Goal: Check status: Check status

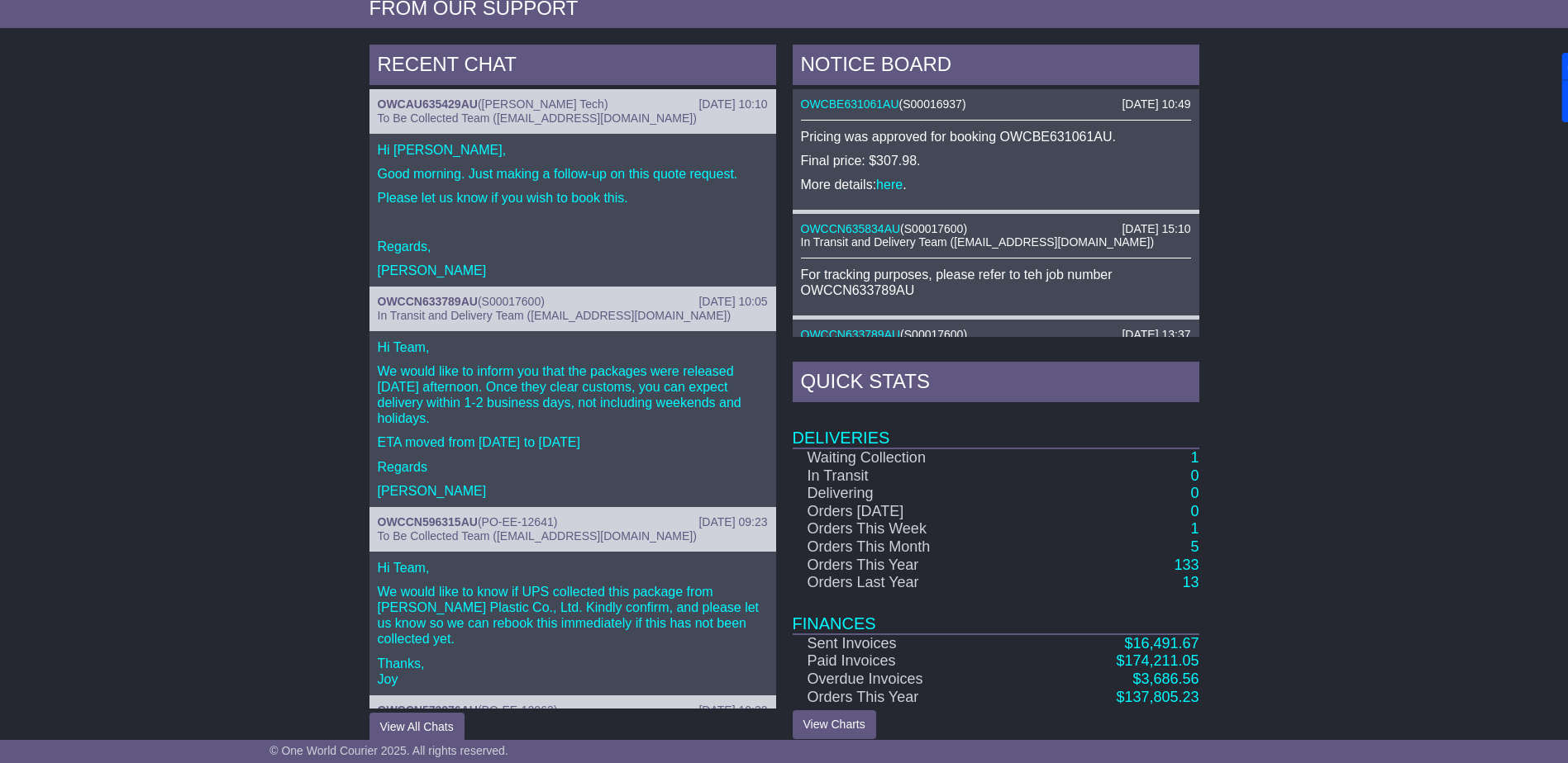
scroll to position [680, 0]
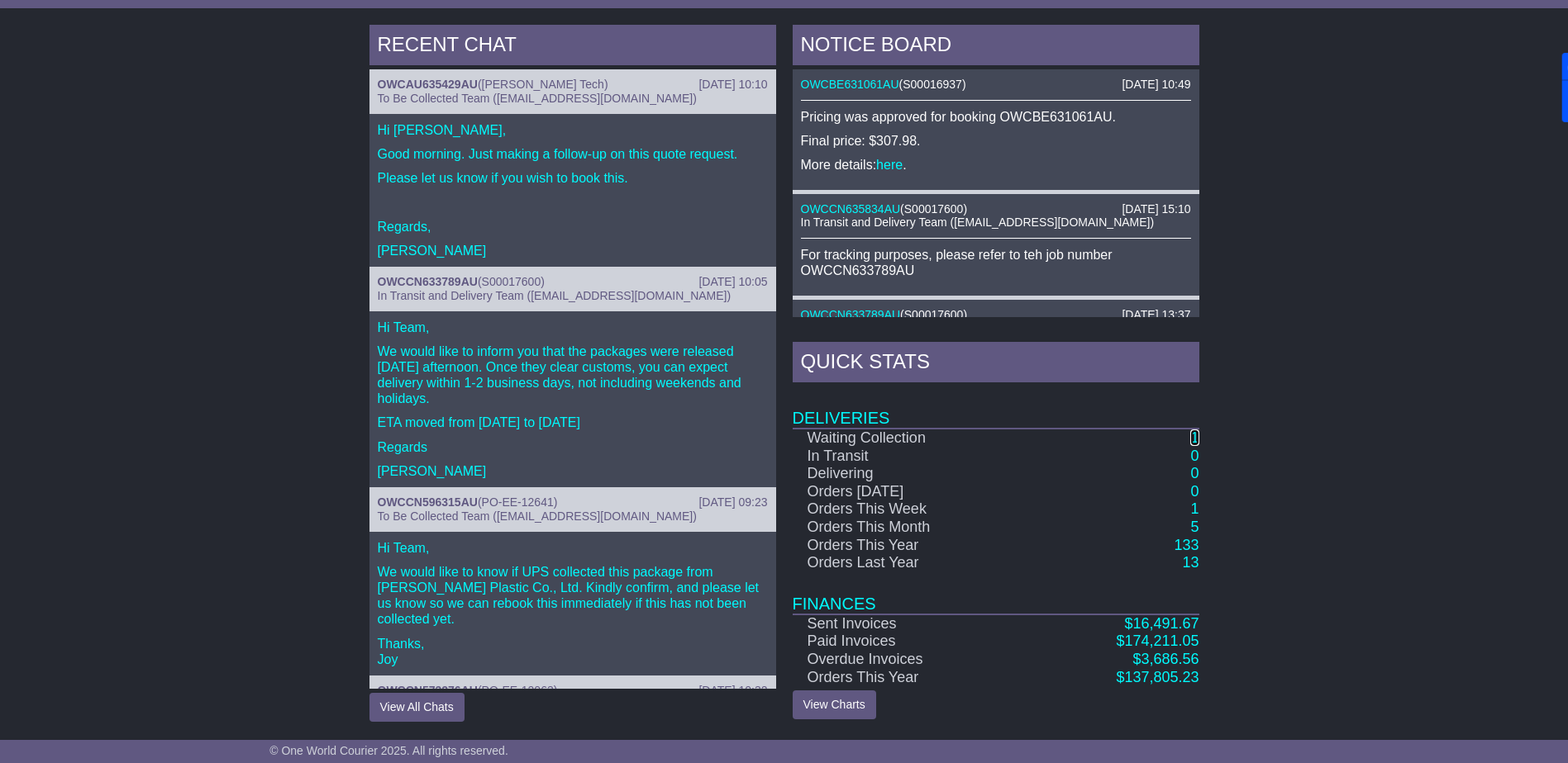
click at [1194, 438] on link "1" at bounding box center [1194, 437] width 8 height 17
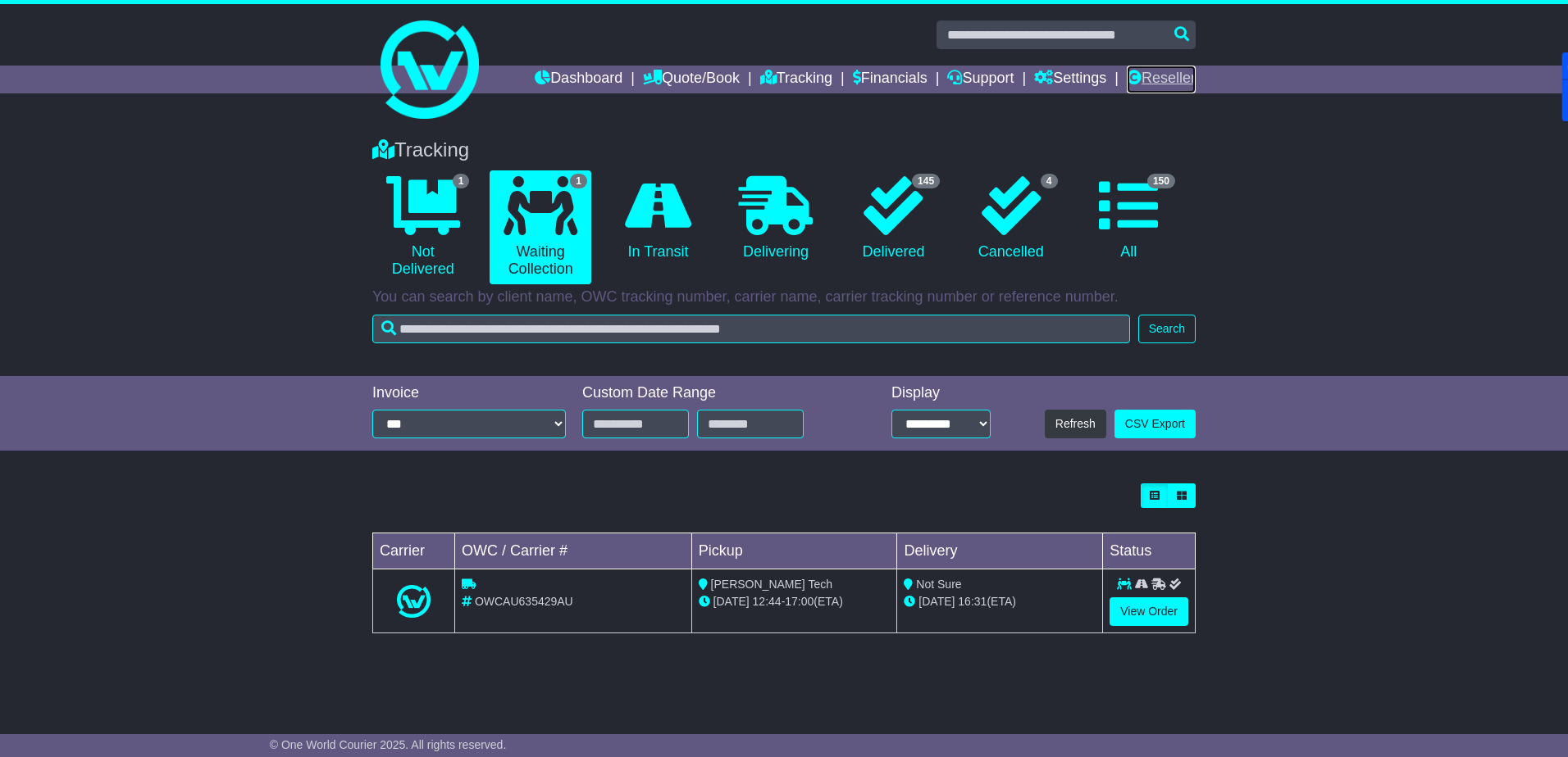
click at [1167, 83] on link "Reseller" at bounding box center [1161, 79] width 69 height 28
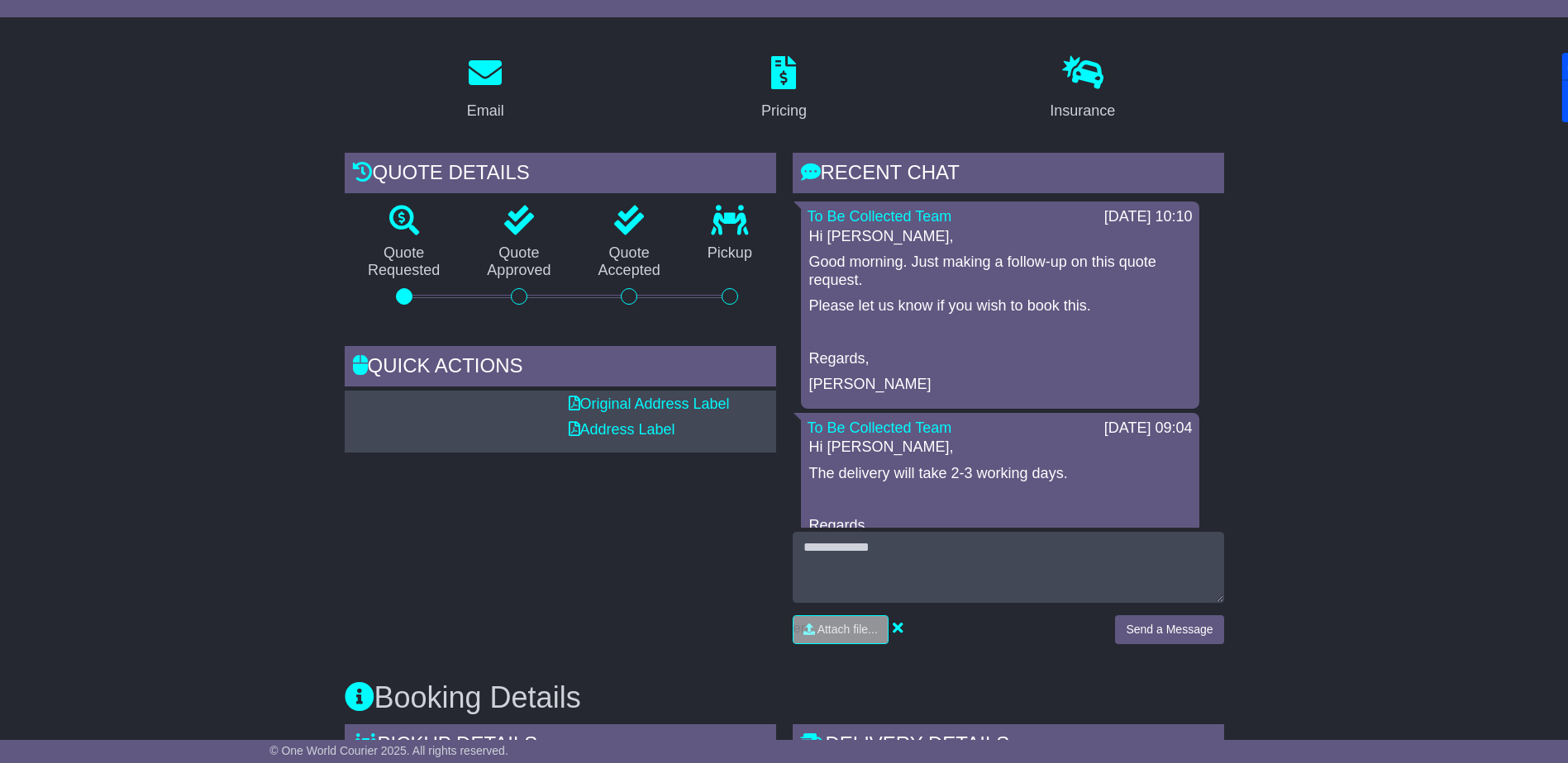
scroll to position [330, 0]
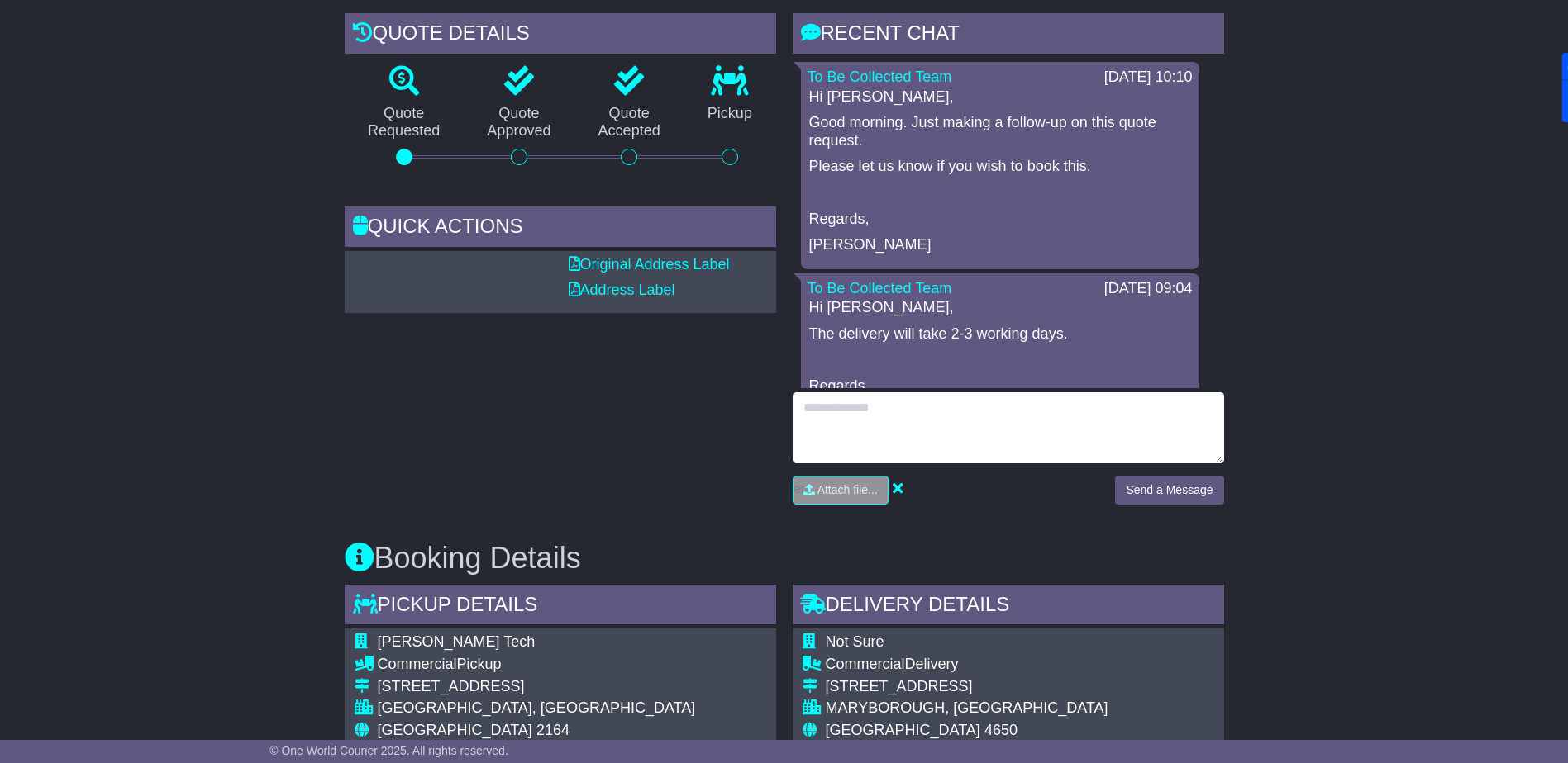
click at [883, 429] on textarea at bounding box center [1008, 428] width 431 height 71
type textarea "**********"
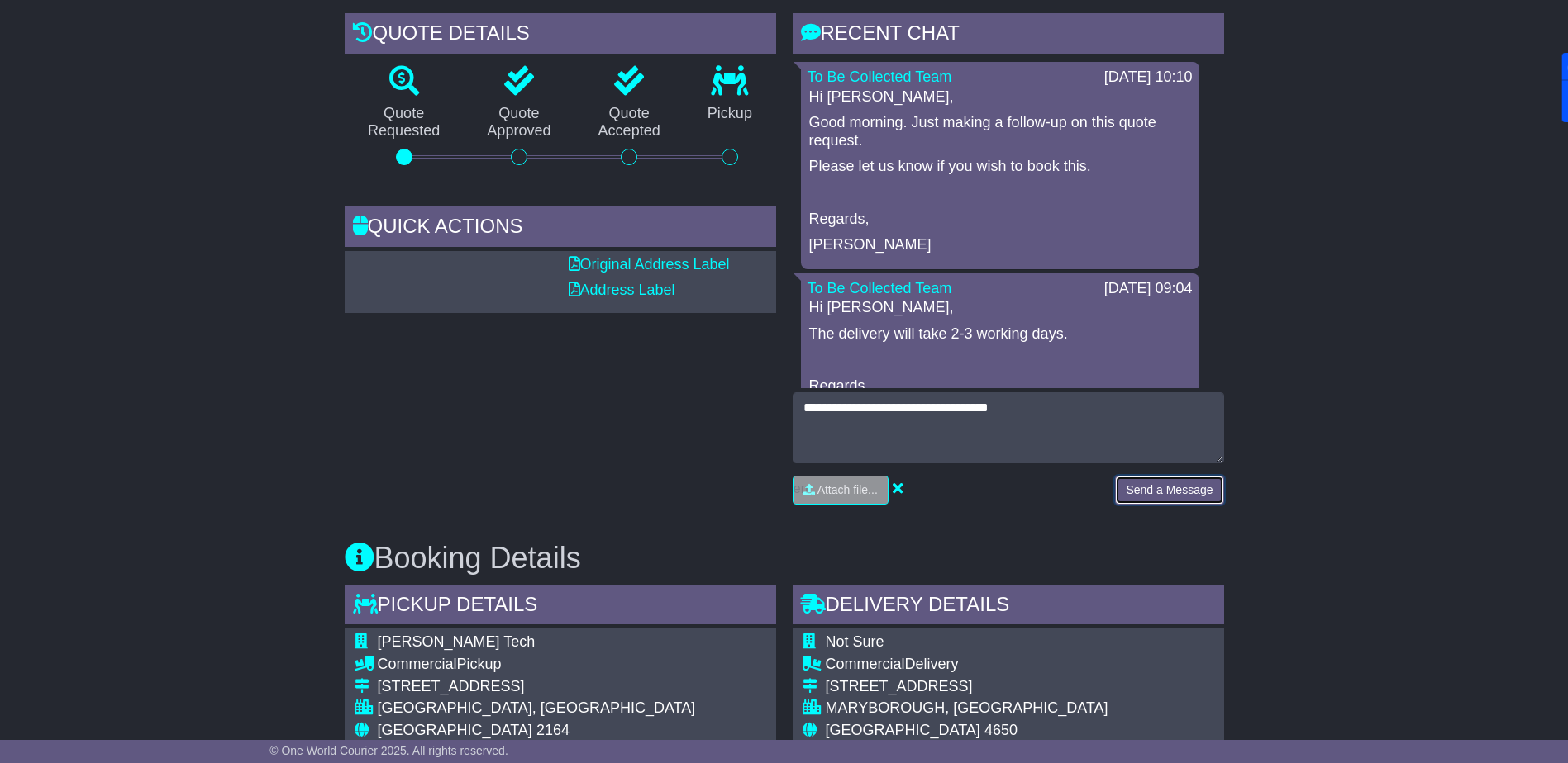
click at [1166, 476] on button "Send a Message" at bounding box center [1168, 490] width 108 height 29
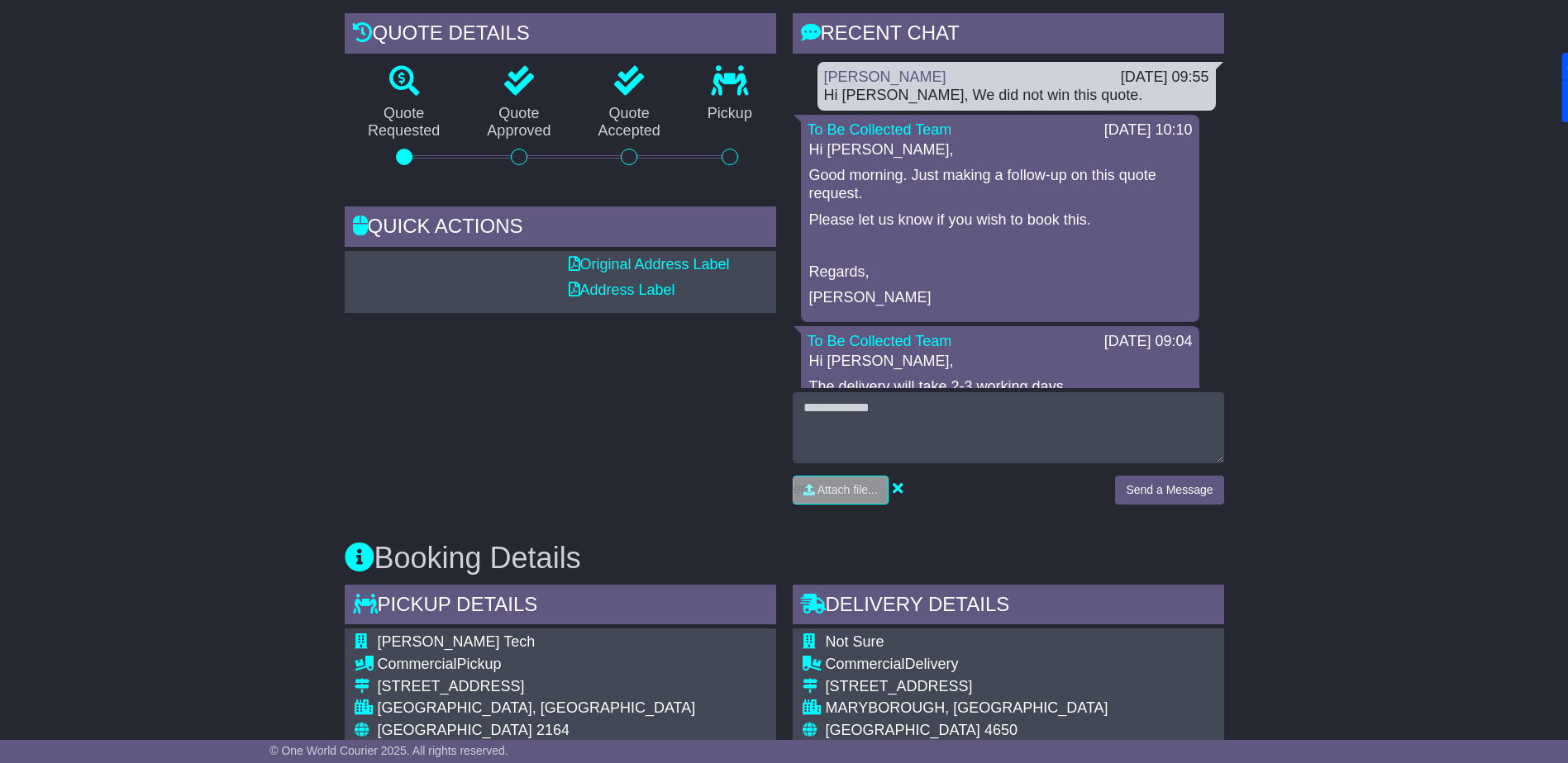
scroll to position [0, 0]
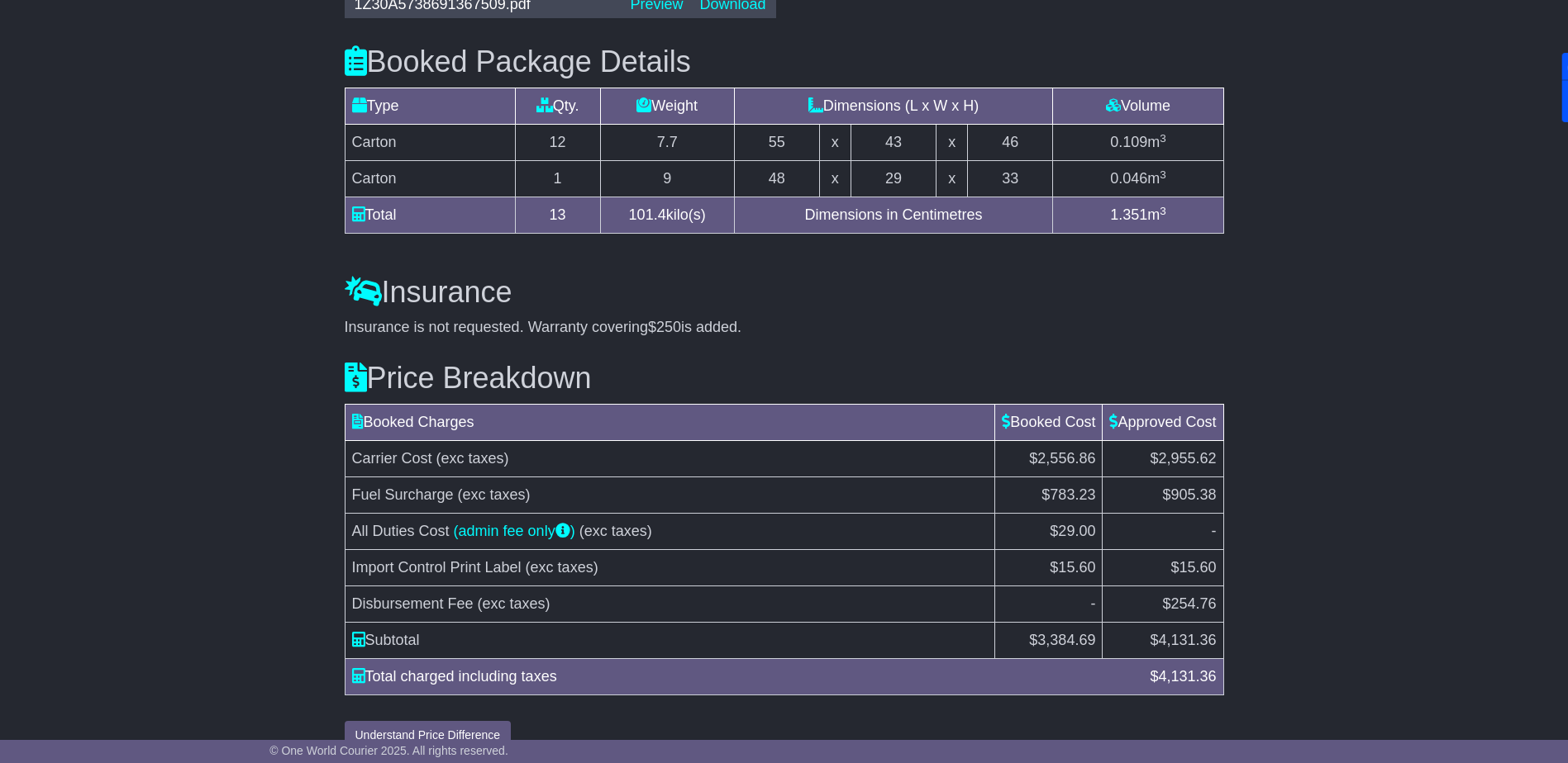
scroll to position [1596, 0]
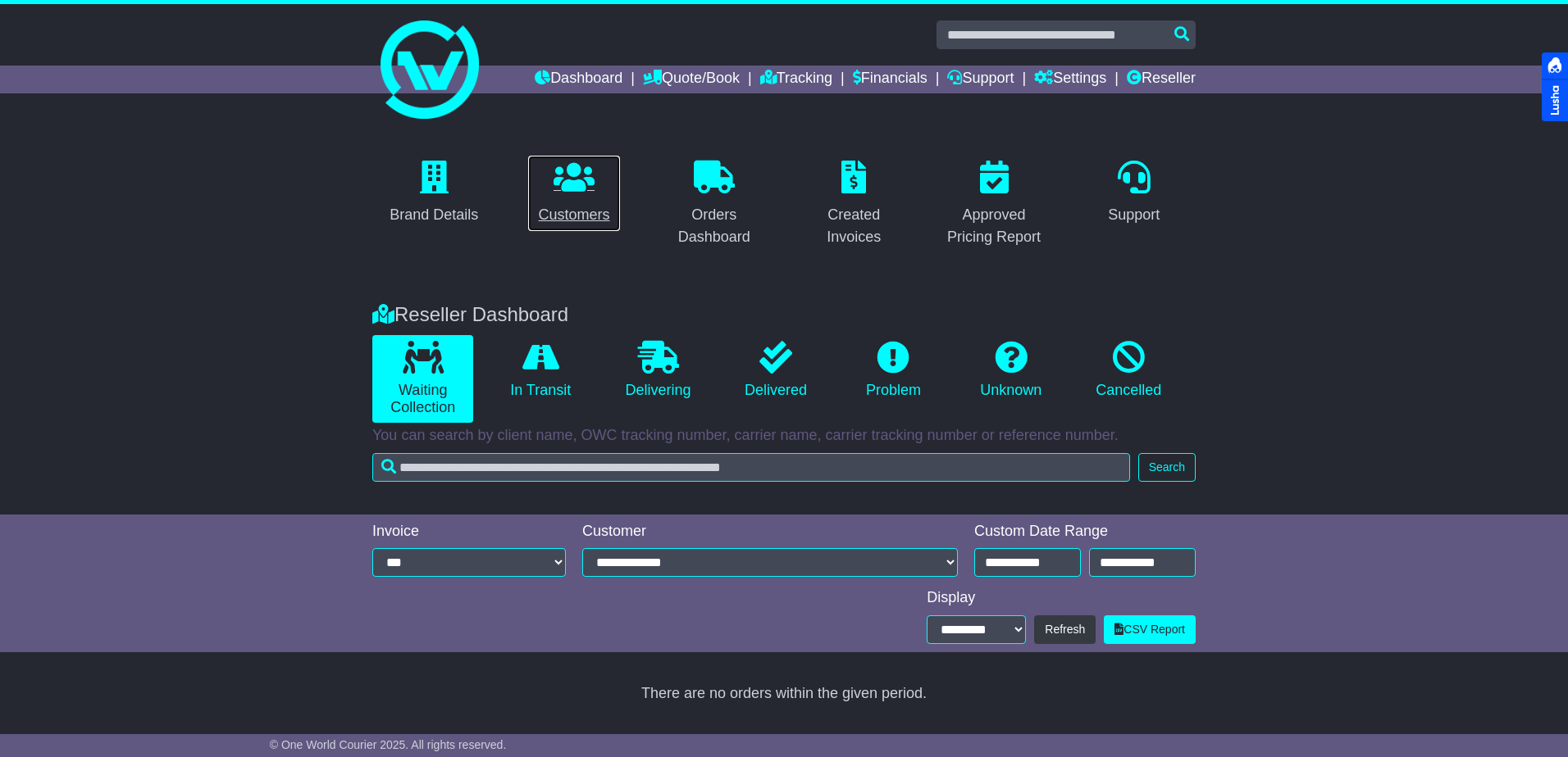
click at [563, 191] on icon at bounding box center [574, 177] width 41 height 33
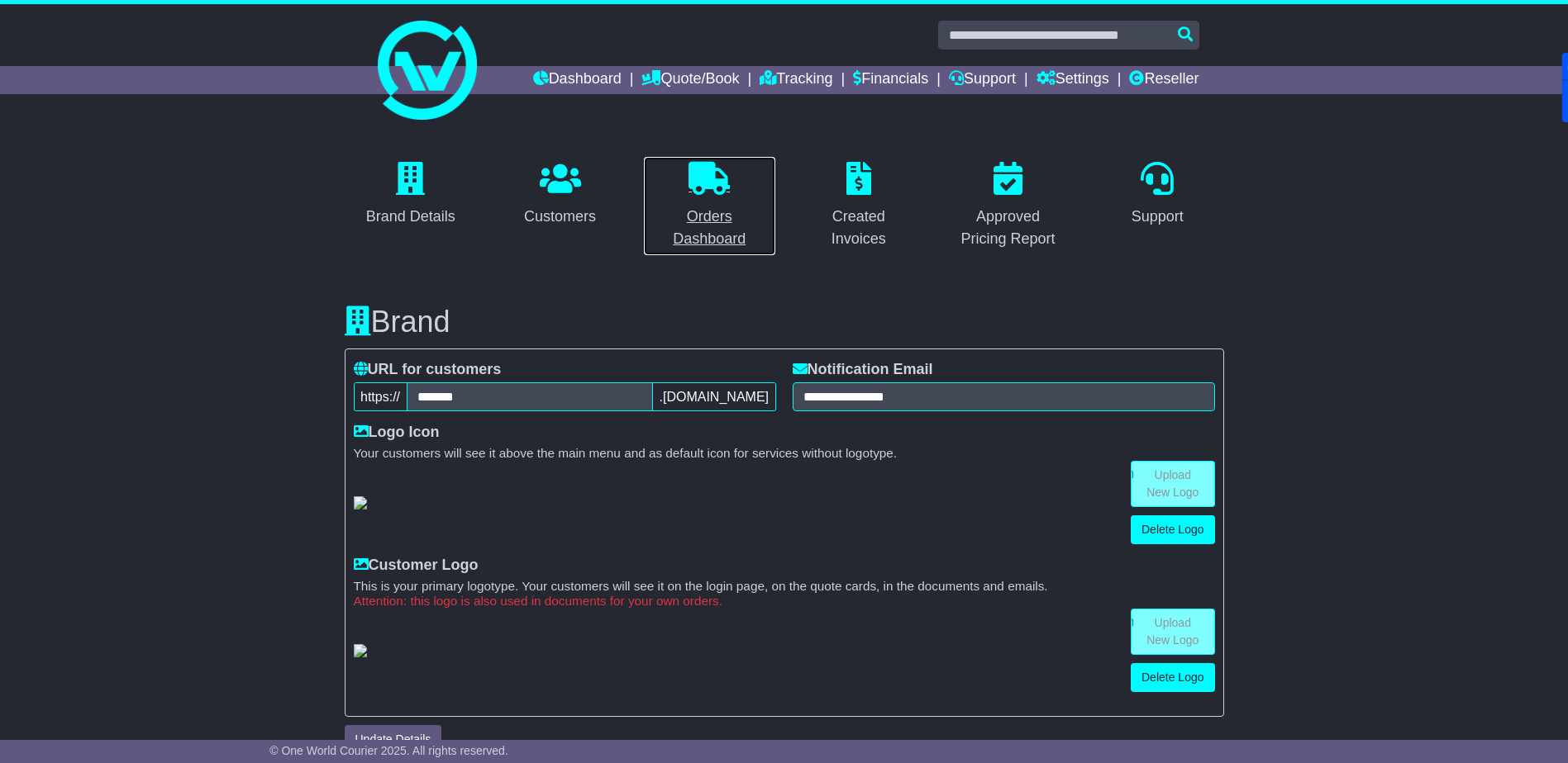
click at [699, 182] on icon at bounding box center [709, 179] width 41 height 33
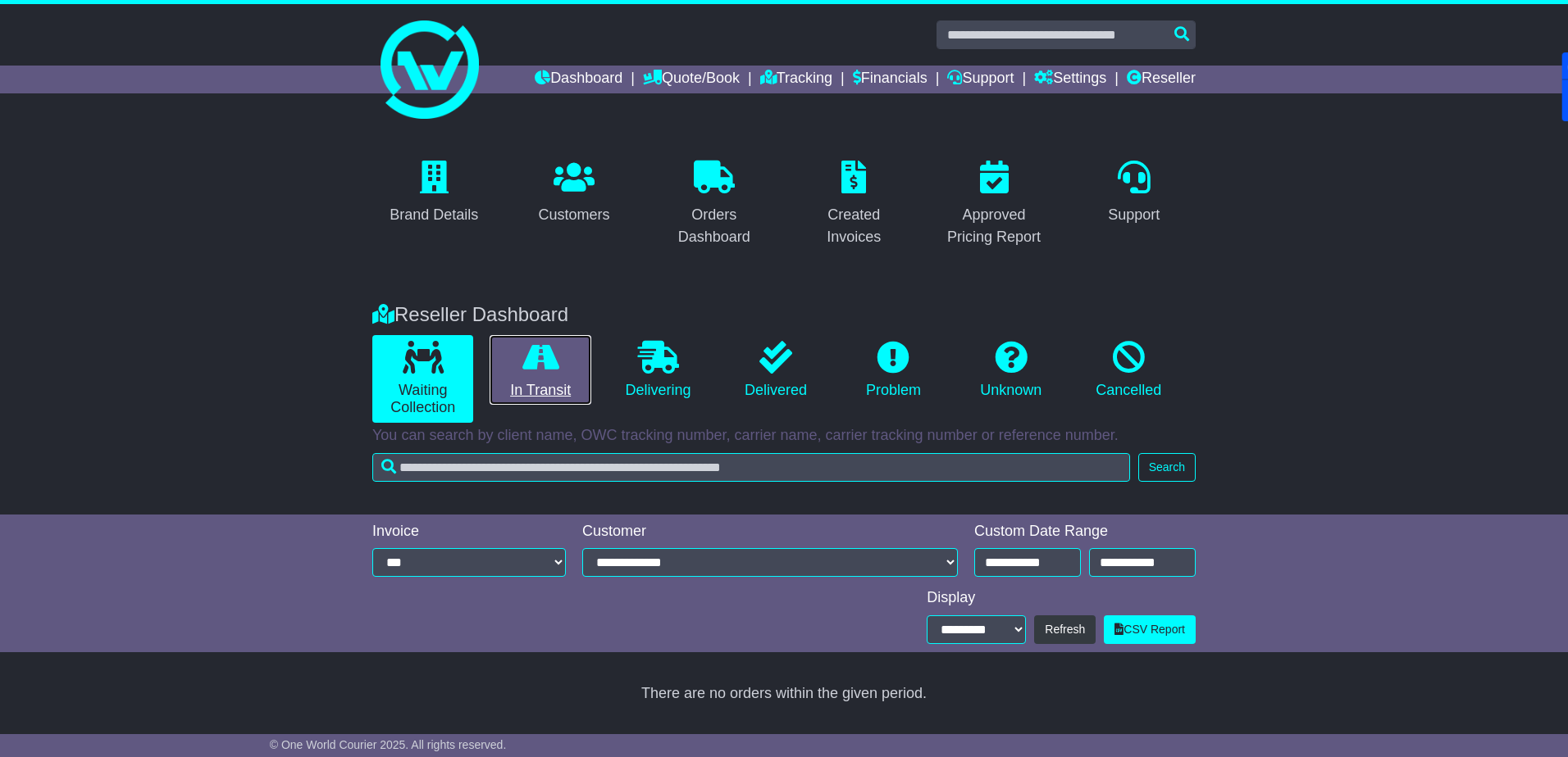
click at [510, 373] on link "In Transit" at bounding box center [539, 370] width 100 height 71
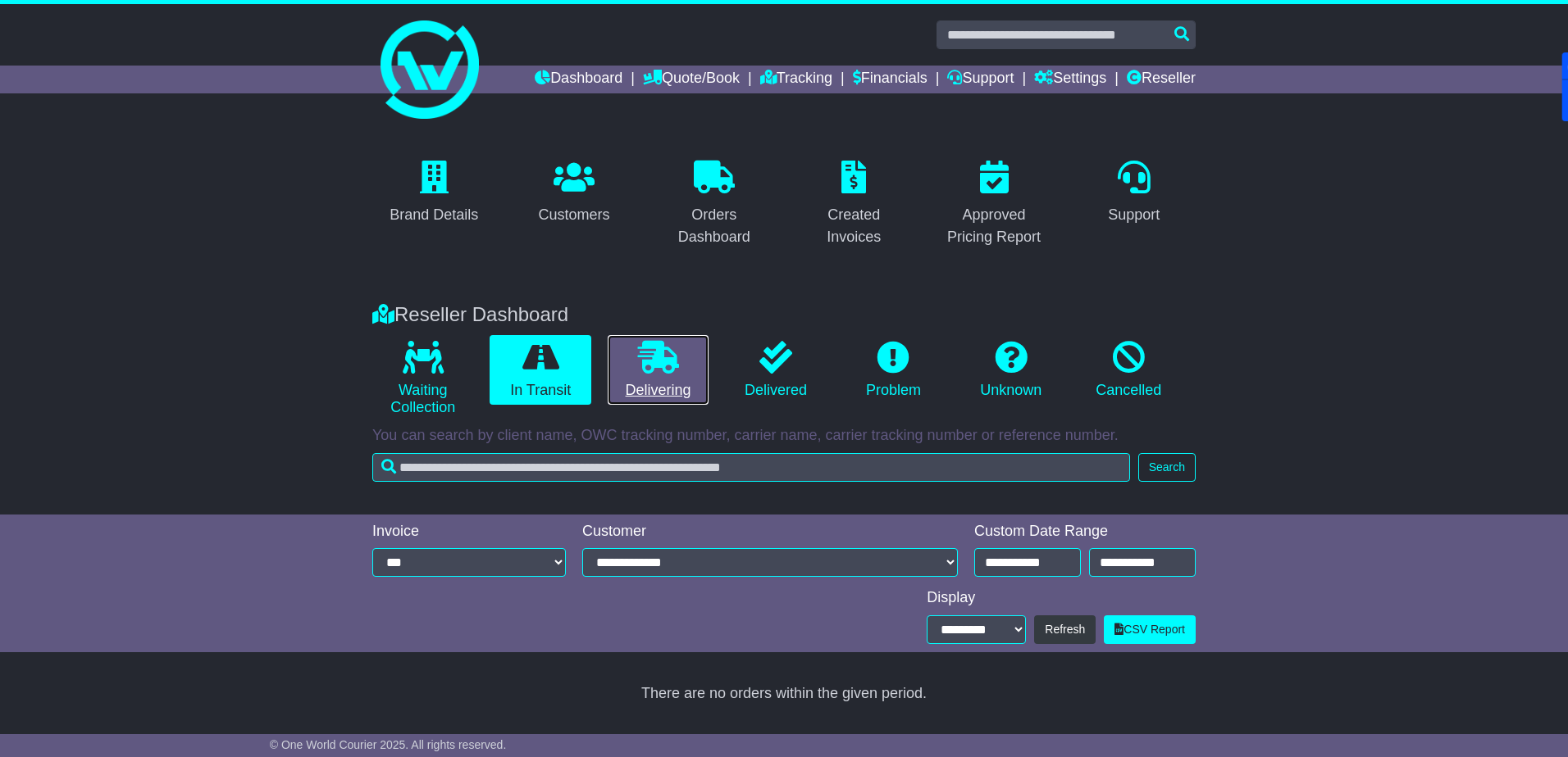
click at [661, 375] on link "Delivering" at bounding box center [658, 370] width 100 height 71
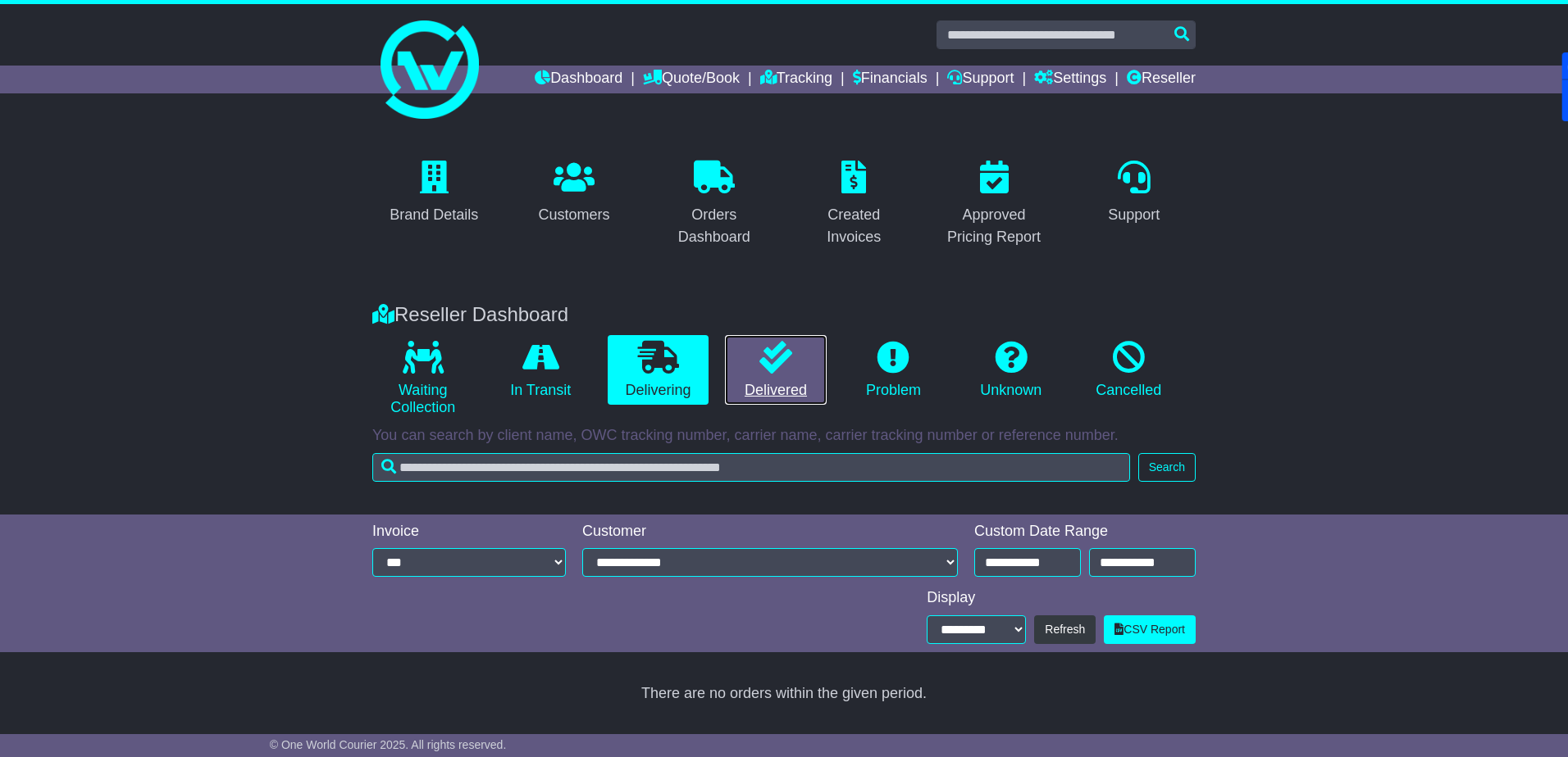
click at [777, 373] on icon at bounding box center [776, 357] width 33 height 33
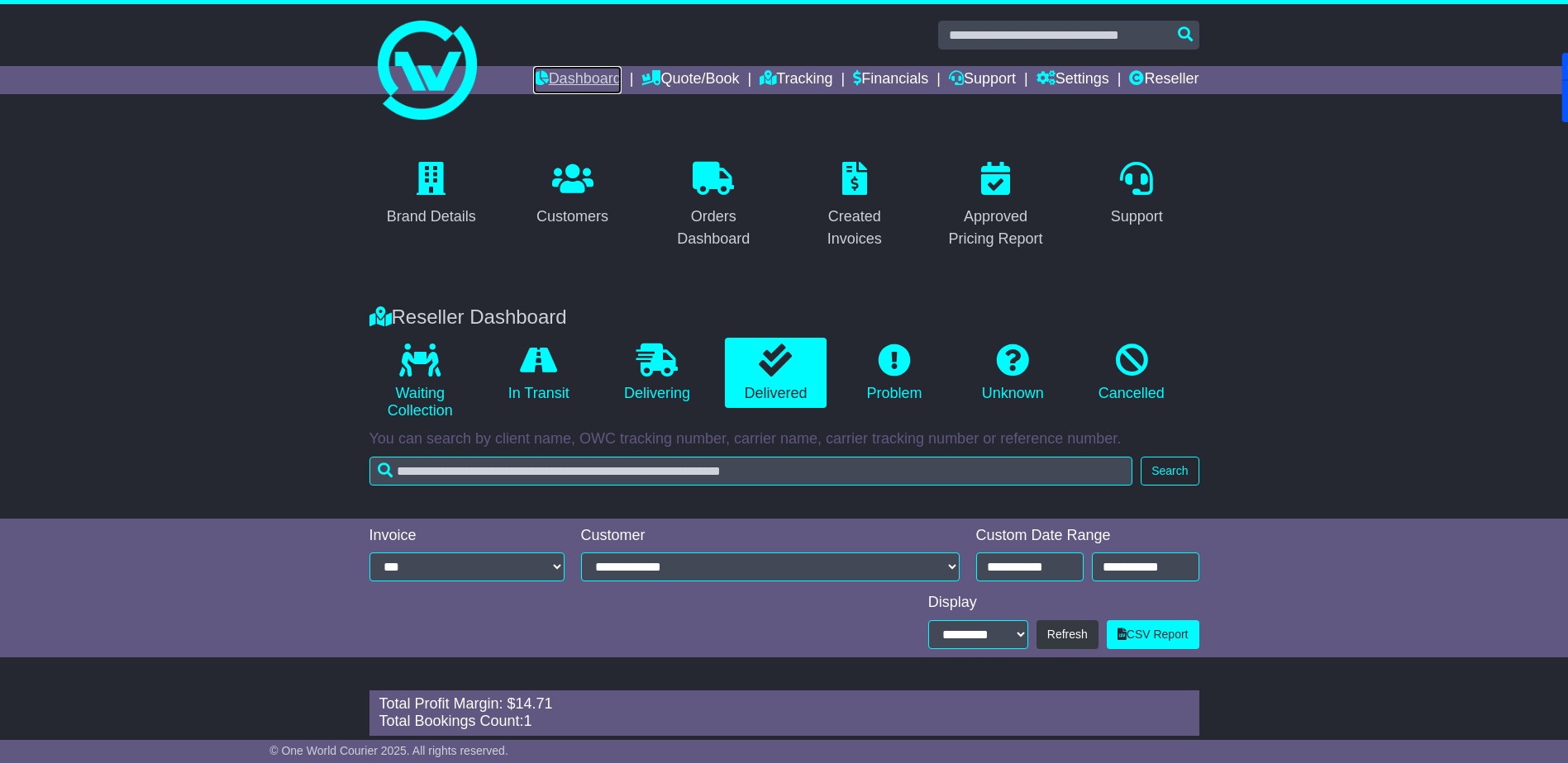
click at [582, 86] on link "Dashboard" at bounding box center [577, 80] width 88 height 28
